Goal: Information Seeking & Learning: Learn about a topic

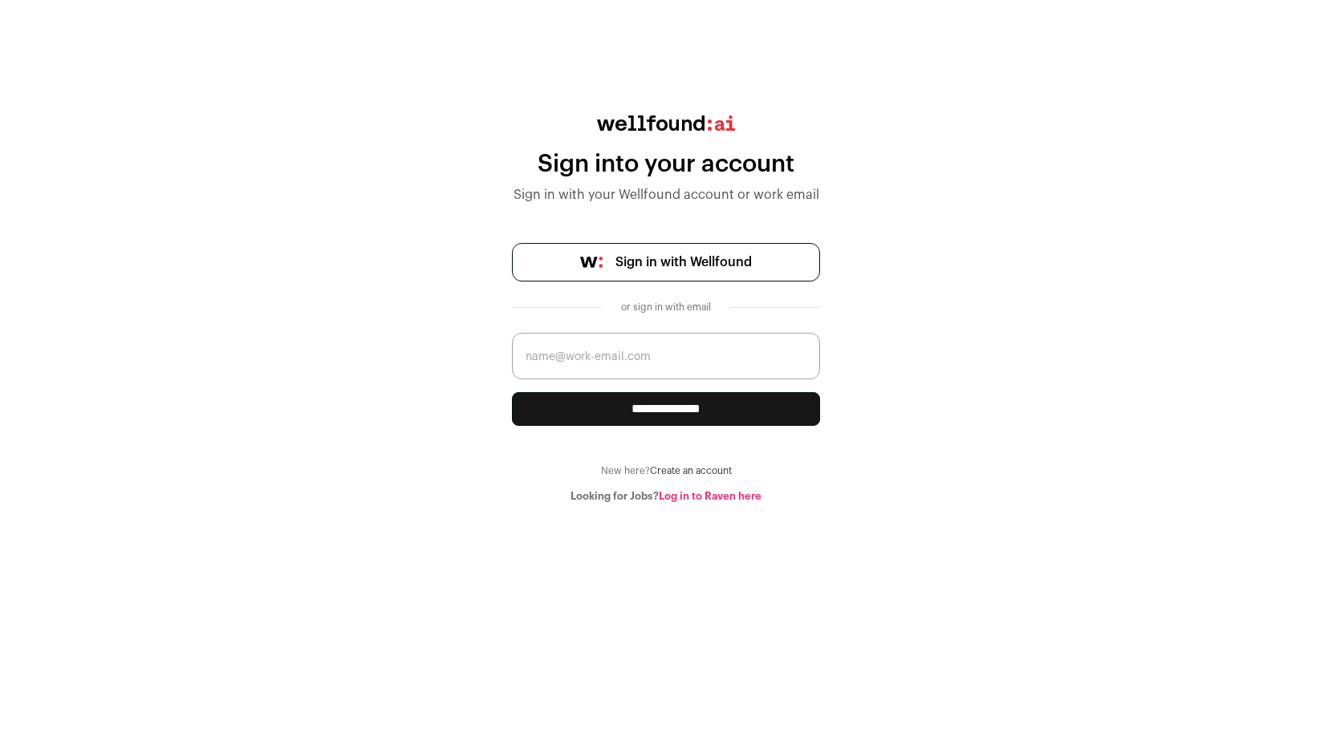
click at [729, 254] on span "Sign in with Wellfound" at bounding box center [683, 262] width 136 height 19
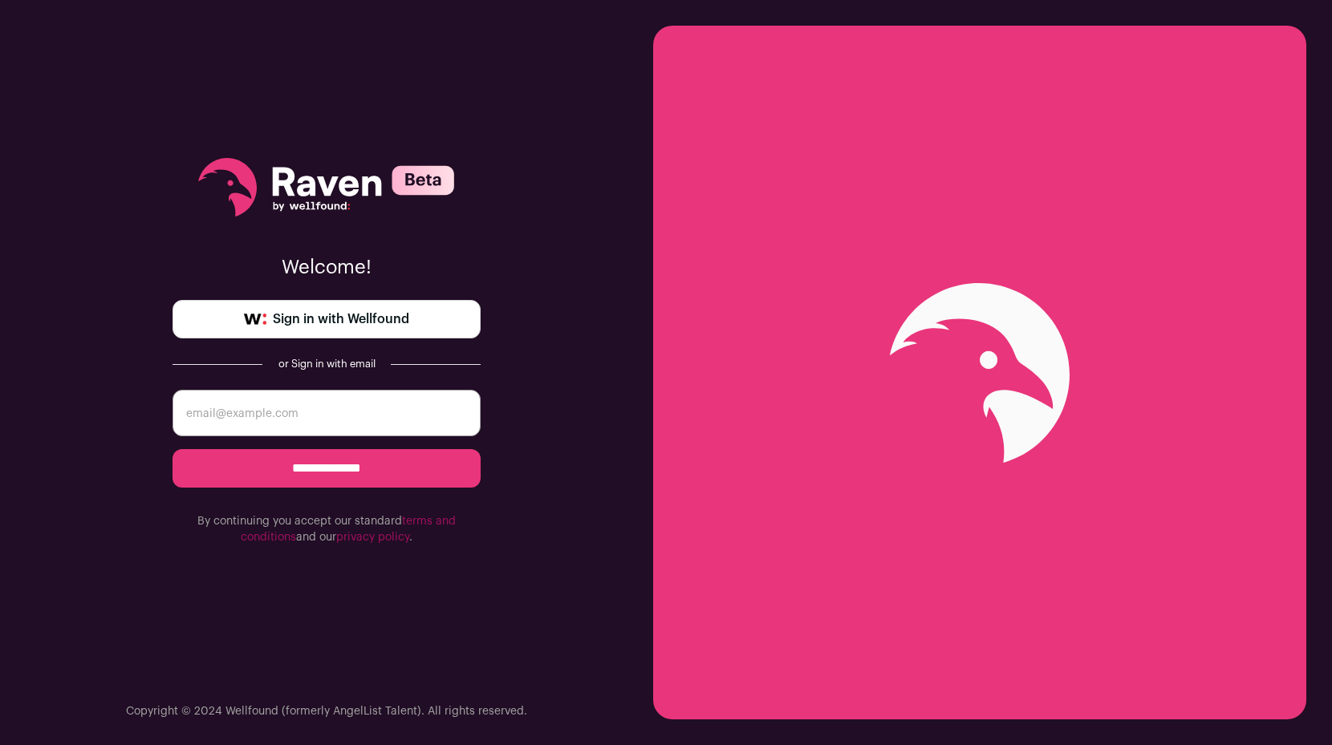
click at [386, 319] on span "Sign in with Wellfound" at bounding box center [341, 319] width 136 height 19
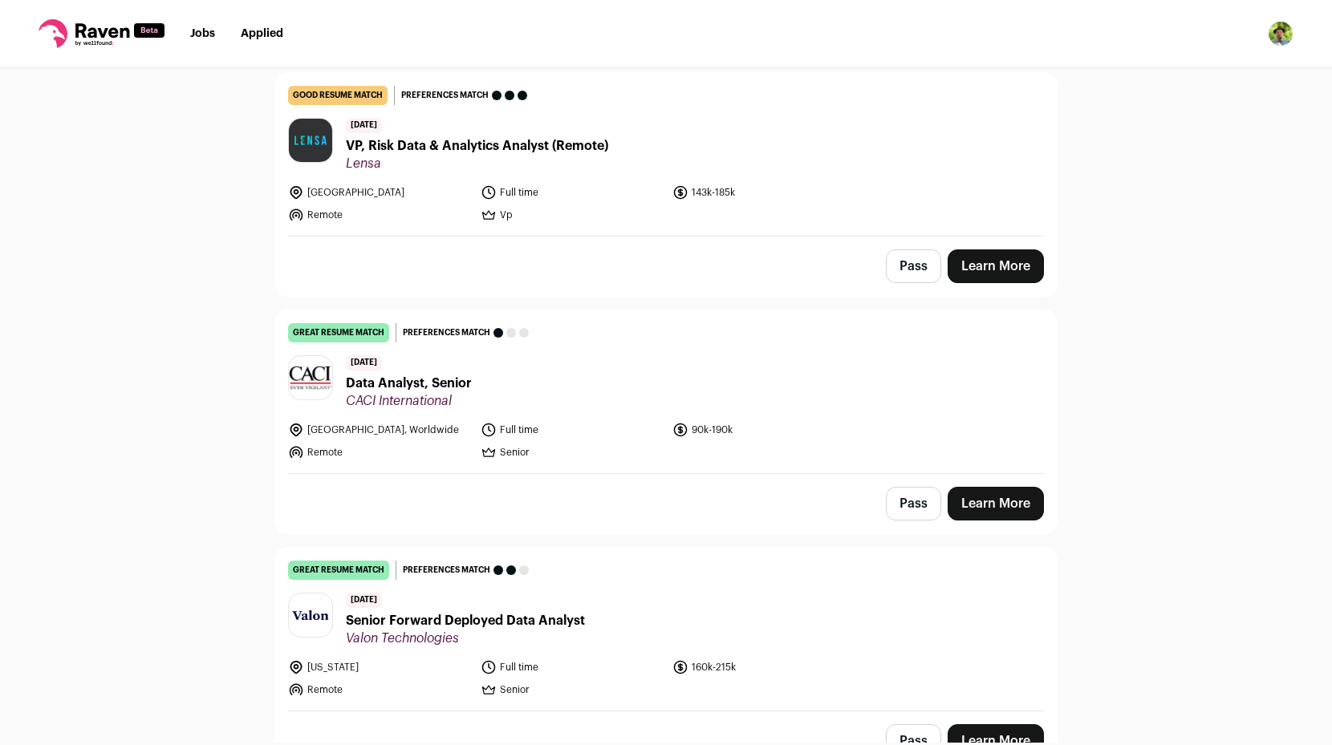
scroll to position [185, 0]
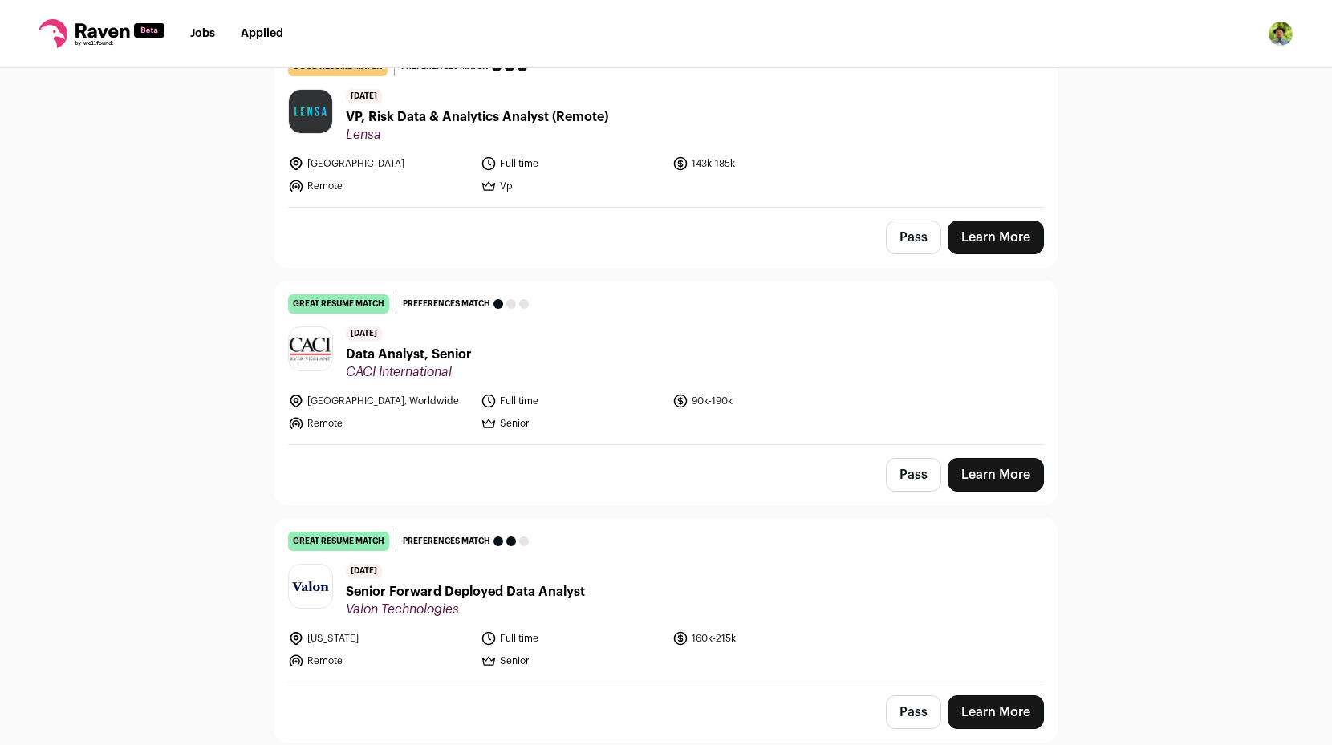
click at [425, 356] on span "Data Analyst, Senior" at bounding box center [409, 354] width 126 height 19
click at [540, 587] on span "Senior Forward Deployed Data Analyst" at bounding box center [465, 592] width 239 height 19
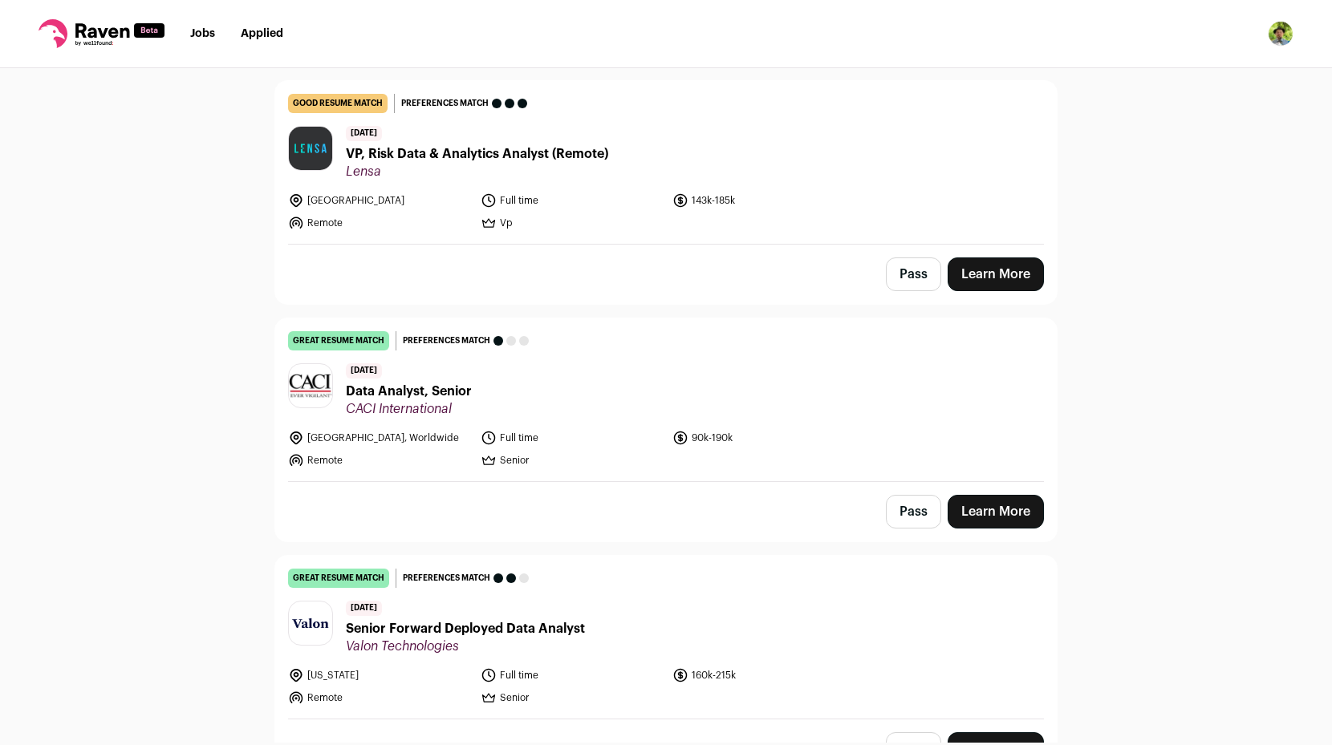
scroll to position [0, 0]
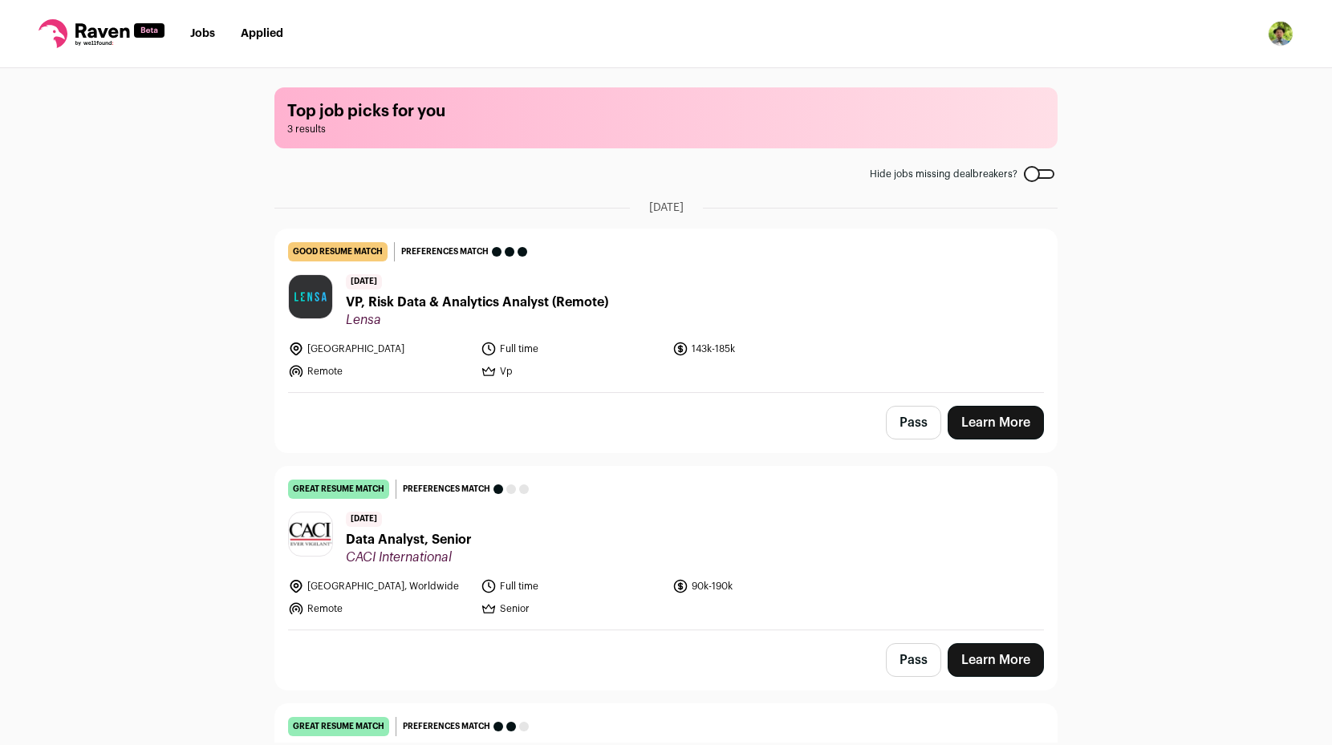
click at [654, 211] on span "[DATE]" at bounding box center [666, 208] width 35 height 16
click at [1036, 173] on div at bounding box center [1039, 174] width 30 height 10
click at [256, 26] on li "Applied" at bounding box center [262, 34] width 43 height 16
click at [205, 31] on link "Jobs" at bounding box center [202, 33] width 25 height 11
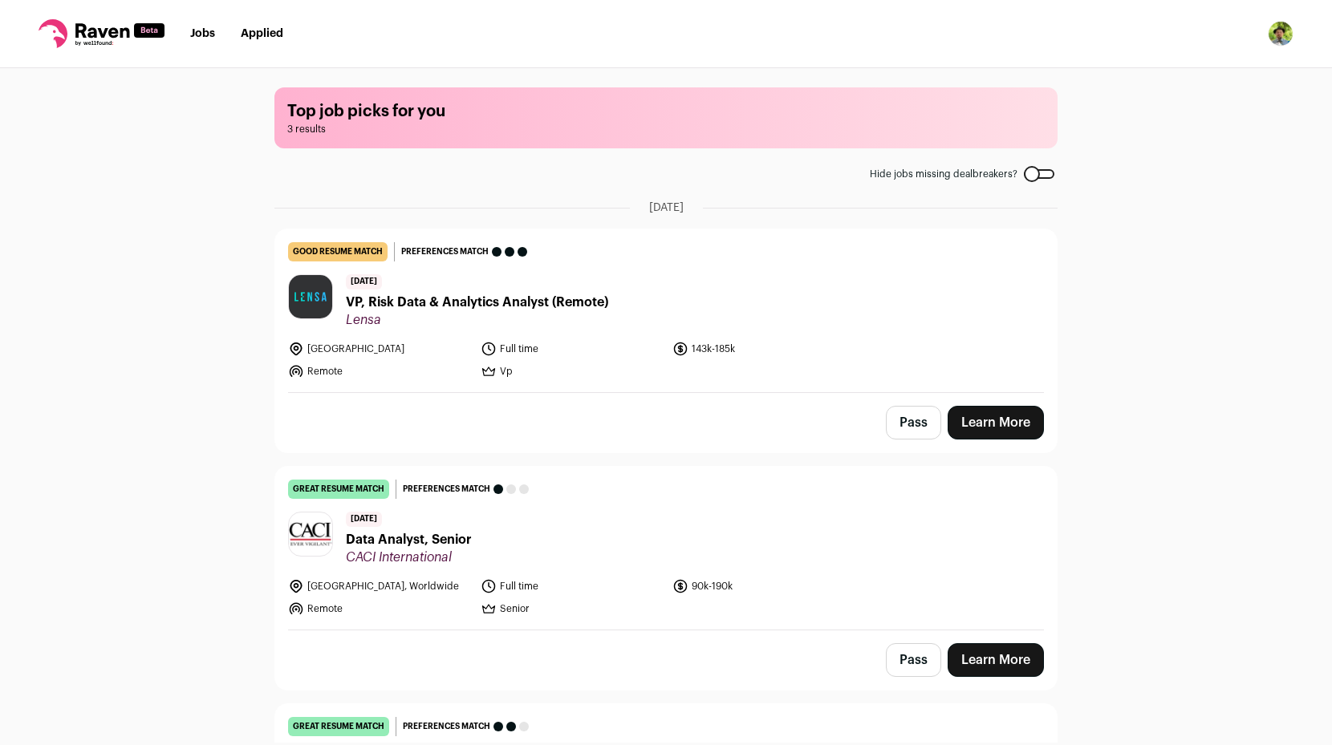
click at [109, 30] on icon at bounding box center [102, 30] width 54 height 14
click at [1286, 30] on img "Open dropdown" at bounding box center [1281, 34] width 26 height 26
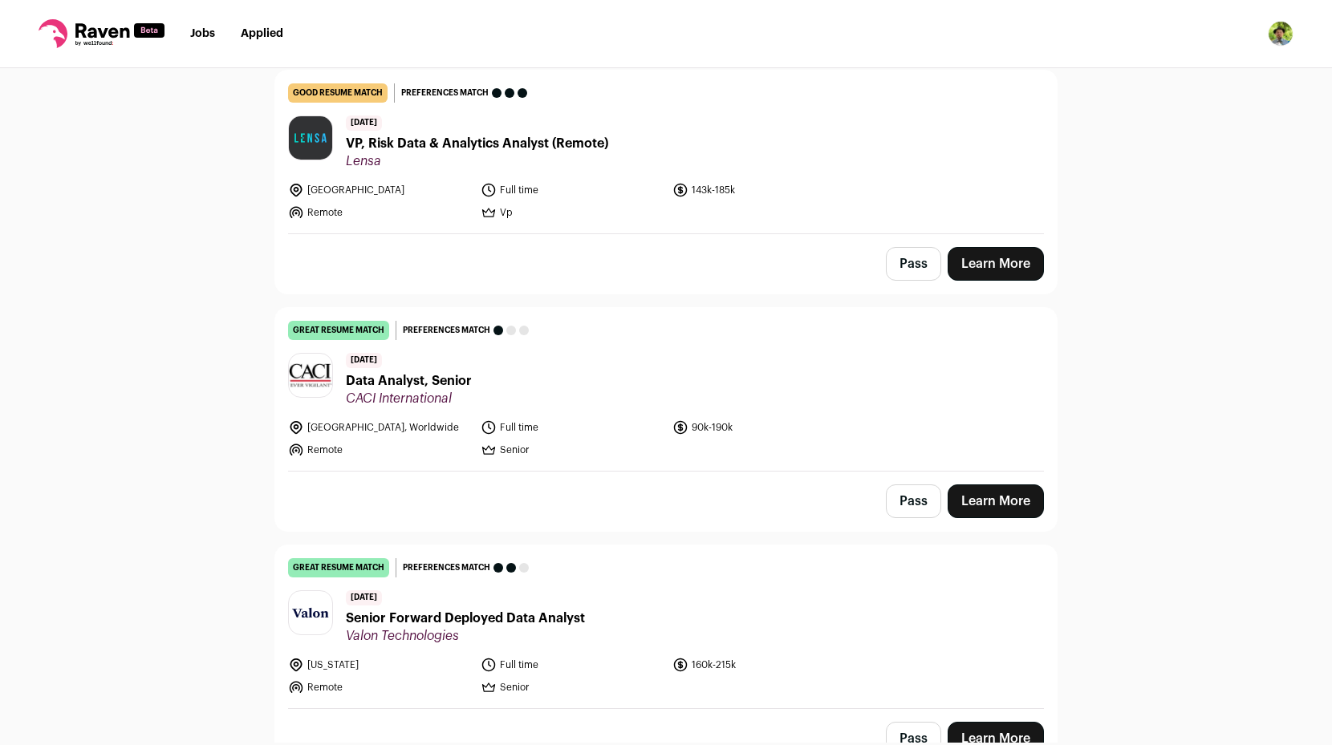
scroll to position [185, 0]
